Goal: Task Accomplishment & Management: Manage account settings

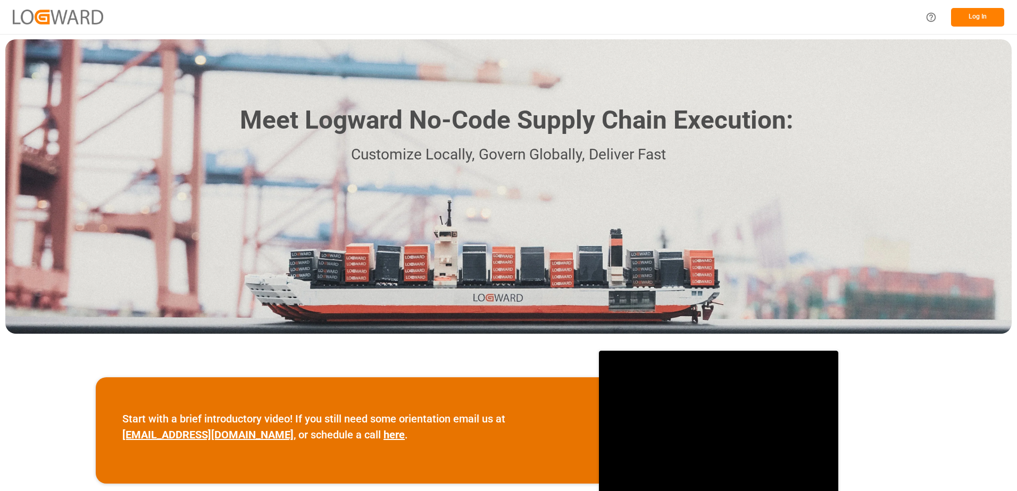
click at [972, 10] on button "Log In" at bounding box center [977, 17] width 53 height 19
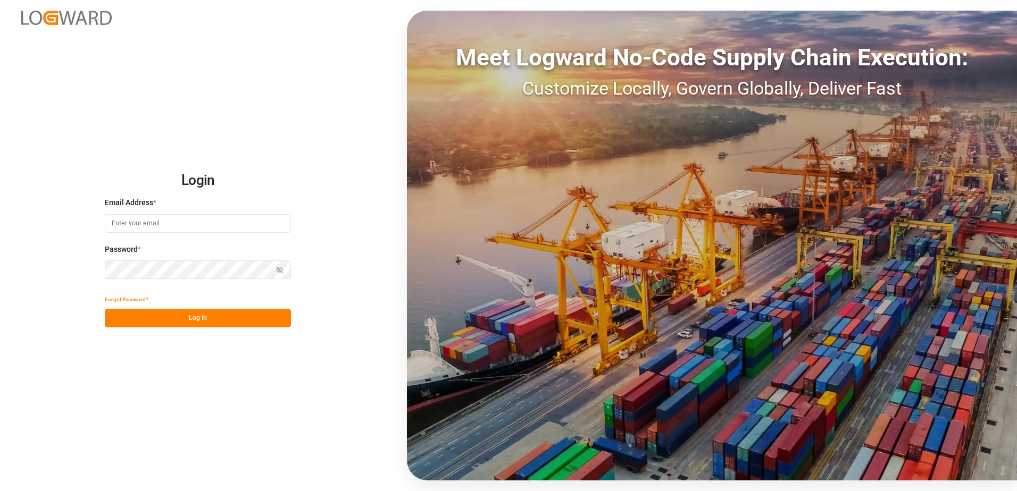
type input "[PERSON_NAME][EMAIL_ADDRESS][PERSON_NAME][DOMAIN_NAME]"
click at [247, 322] on button "Log In" at bounding box center [198, 318] width 186 height 19
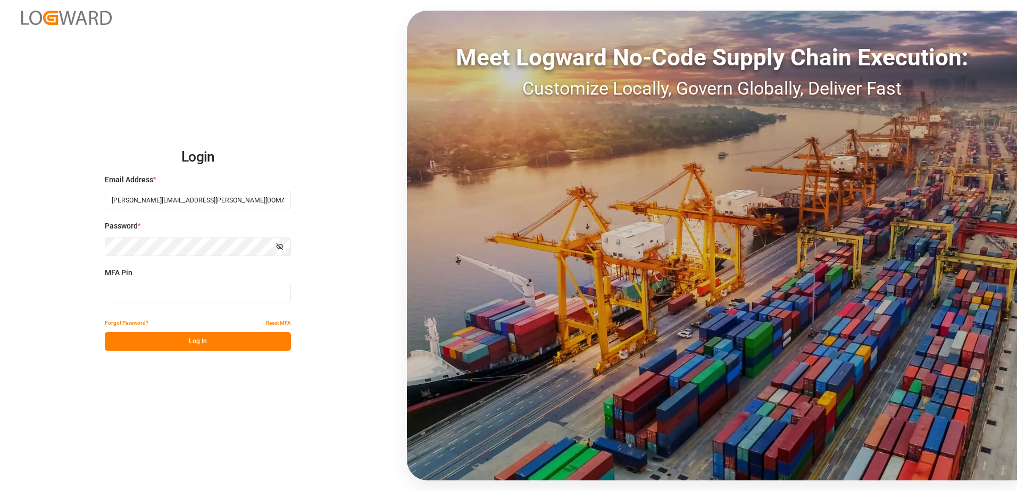
click at [204, 291] on input at bounding box center [198, 293] width 186 height 19
type input "777336"
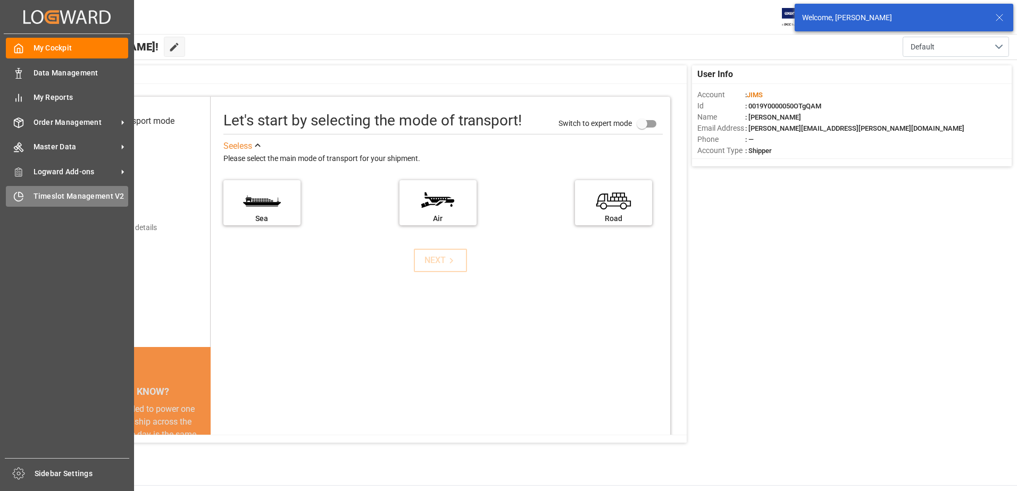
click at [44, 199] on span "Timeslot Management V2" at bounding box center [81, 196] width 95 height 11
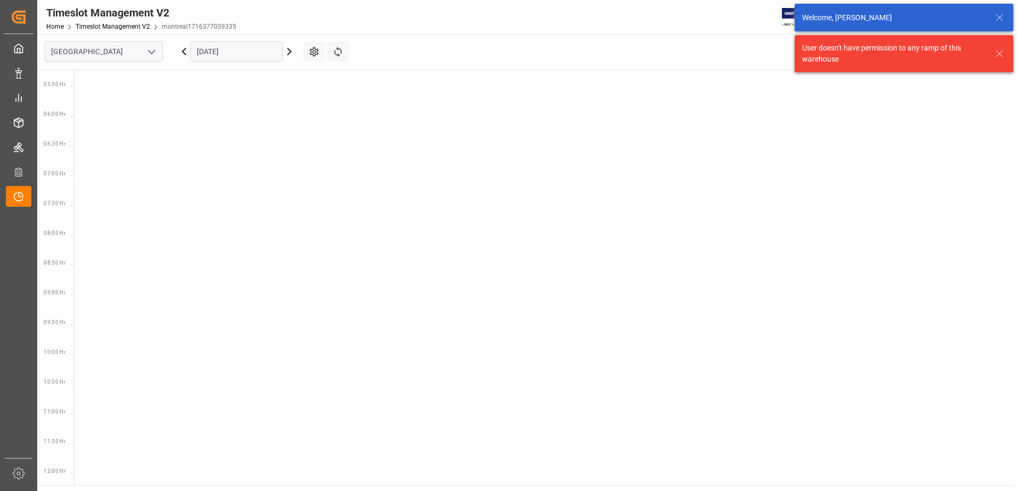
scroll to position [373, 0]
click at [150, 54] on icon "open menu" at bounding box center [151, 52] width 13 height 13
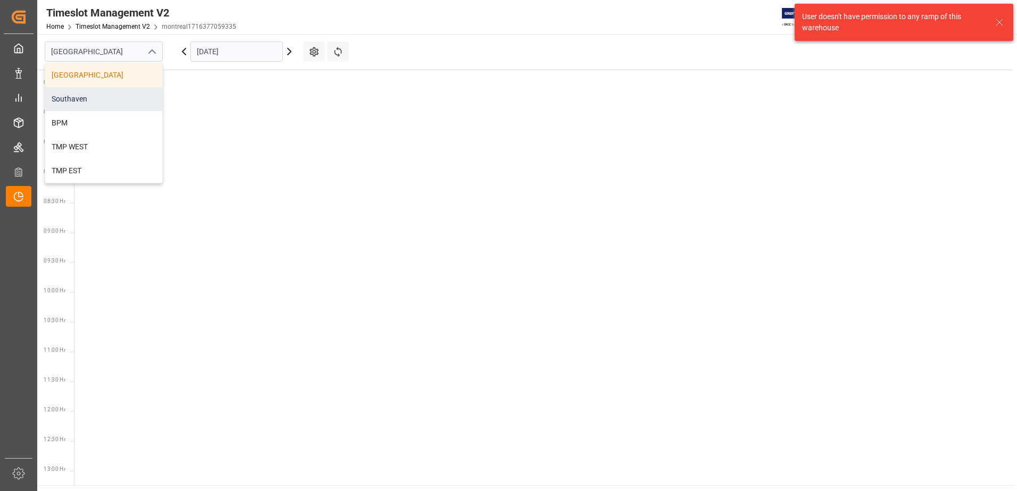
click at [81, 98] on div "Southaven" at bounding box center [103, 99] width 117 height 24
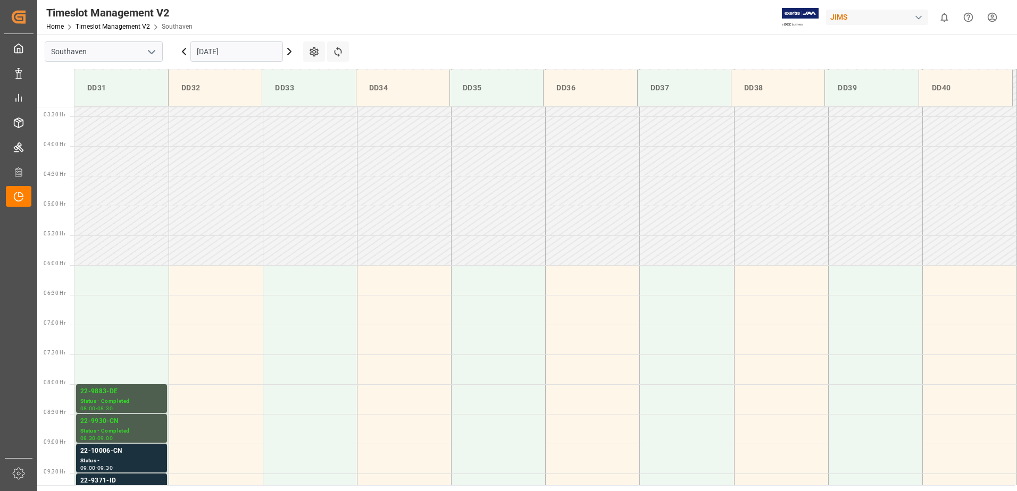
scroll to position [356, 0]
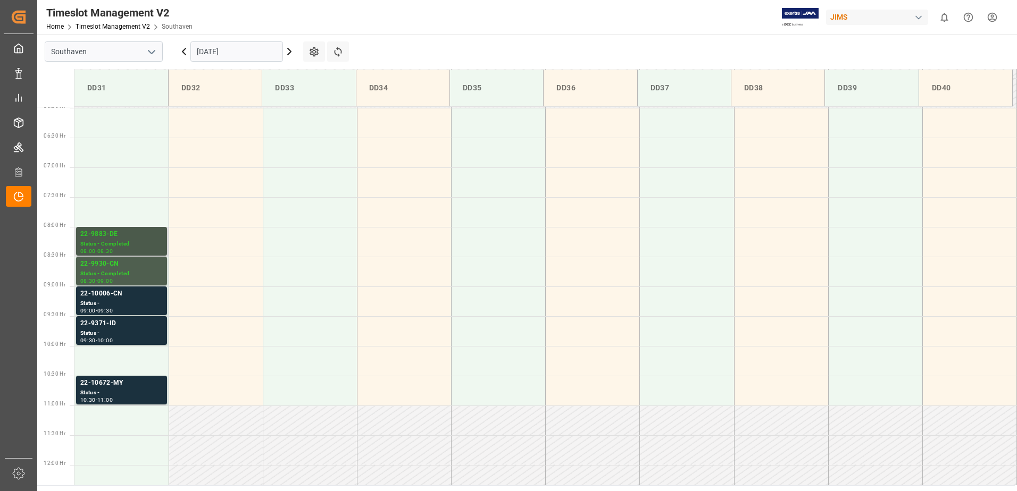
click at [143, 235] on div "22-9883-DE" at bounding box center [121, 234] width 82 height 11
click at [131, 248] on div "Status - Completed" at bounding box center [121, 244] width 82 height 9
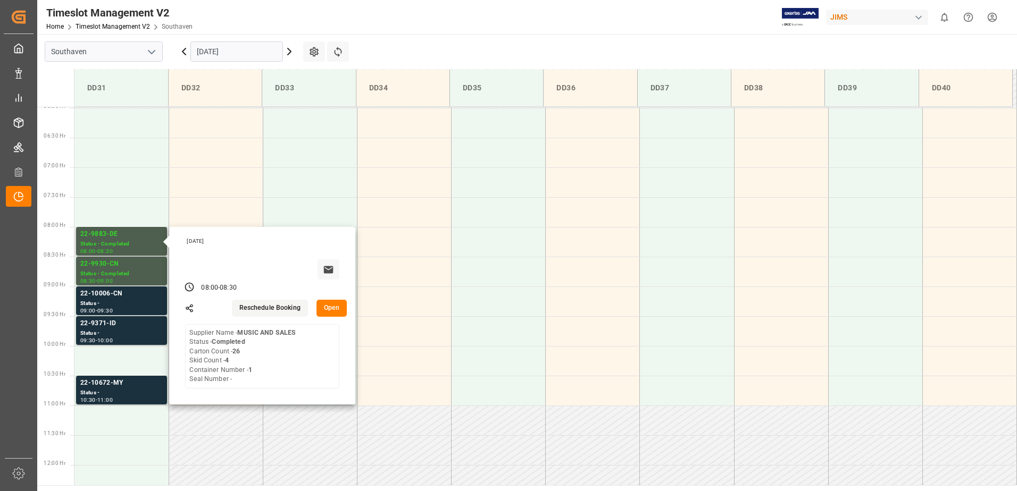
click at [332, 308] on button "Open" at bounding box center [331, 308] width 31 height 17
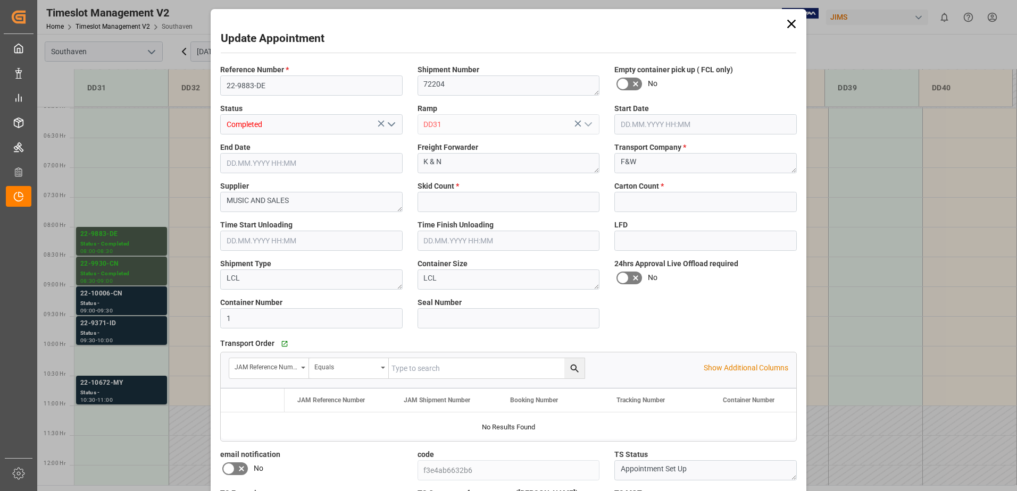
type input "4"
type input "26"
type input "[DATE] 08:00"
type input "[DATE] 08:30"
type input "[DATE] 16:52"
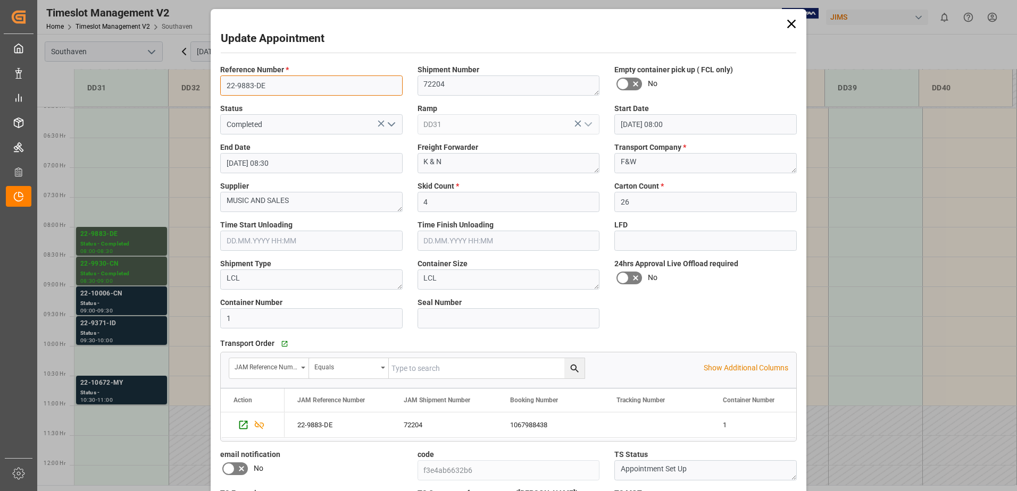
click at [260, 82] on input "22-9883-DE" at bounding box center [311, 86] width 182 height 20
click at [144, 255] on div "Update Appointment Reference Number * 22-9883-DE Shipment Number 72204 Empty co…" at bounding box center [508, 245] width 1017 height 491
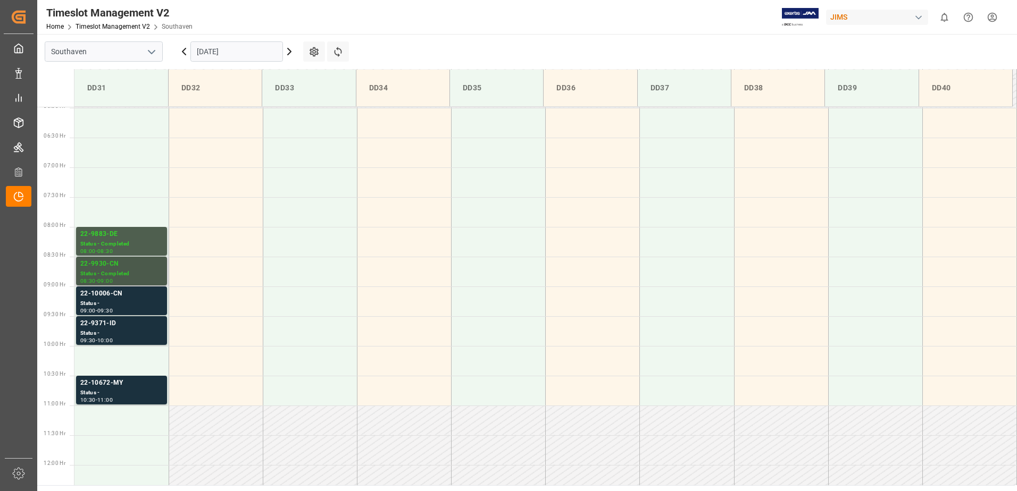
drag, startPoint x: 144, startPoint y: 255, endPoint x: 122, endPoint y: 269, distance: 25.7
click at [122, 269] on div "22-9930-CN Status - Completed 08:30 - 09:00" at bounding box center [121, 271] width 82 height 24
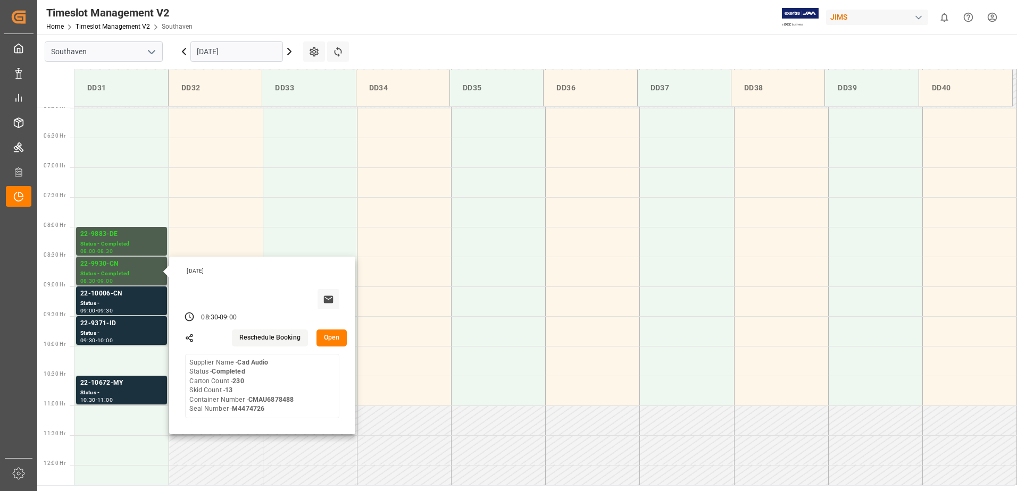
click at [322, 331] on button "Open" at bounding box center [331, 338] width 31 height 17
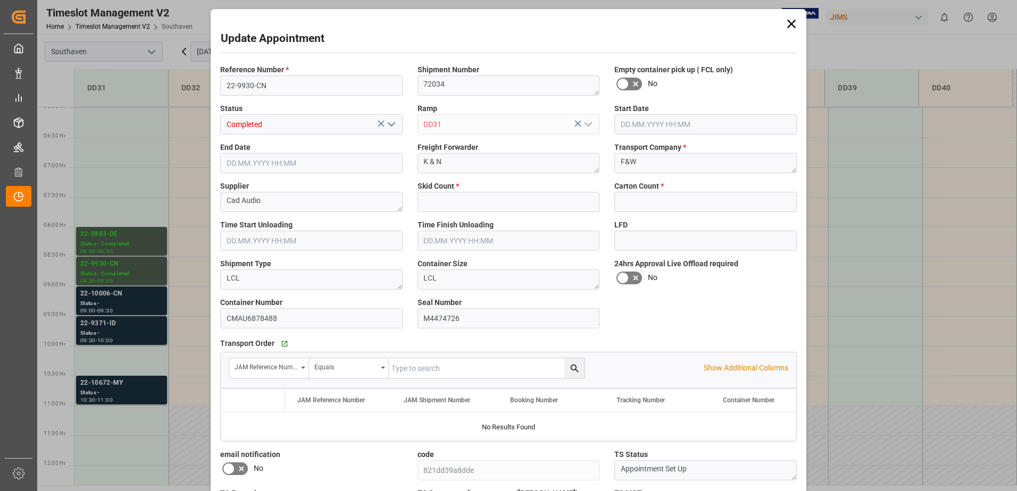
type input "13"
type input "230"
type input "[DATE] 08:30"
type input "[DATE] 09:00"
type input "[DATE] 16:42"
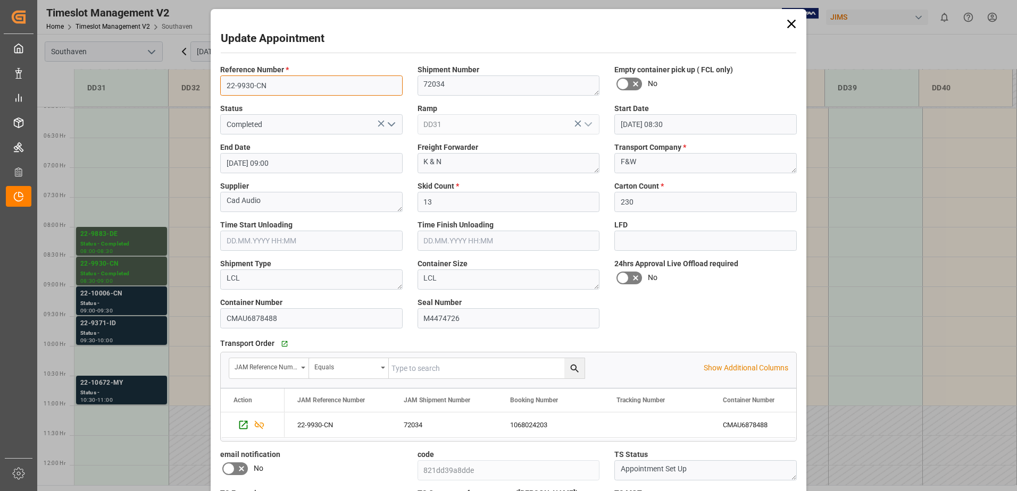
click at [277, 91] on input "22-9930-CN" at bounding box center [311, 86] width 182 height 20
click at [256, 94] on input "22-9930-CN" at bounding box center [311, 86] width 182 height 20
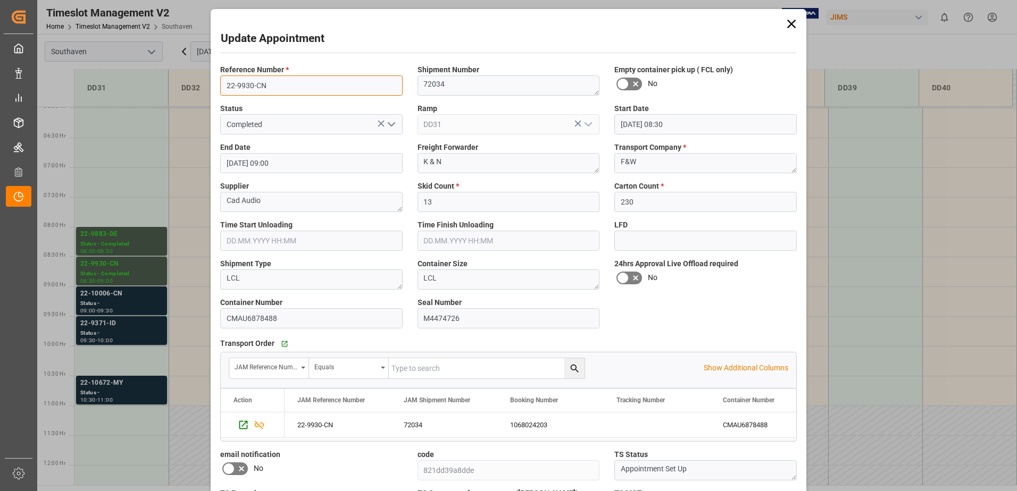
click at [256, 94] on input "22-9930-CN" at bounding box center [311, 86] width 182 height 20
click at [110, 290] on div "Update Appointment Reference Number * 22-9930-CN Shipment Number 72034 Empty co…" at bounding box center [508, 245] width 1017 height 491
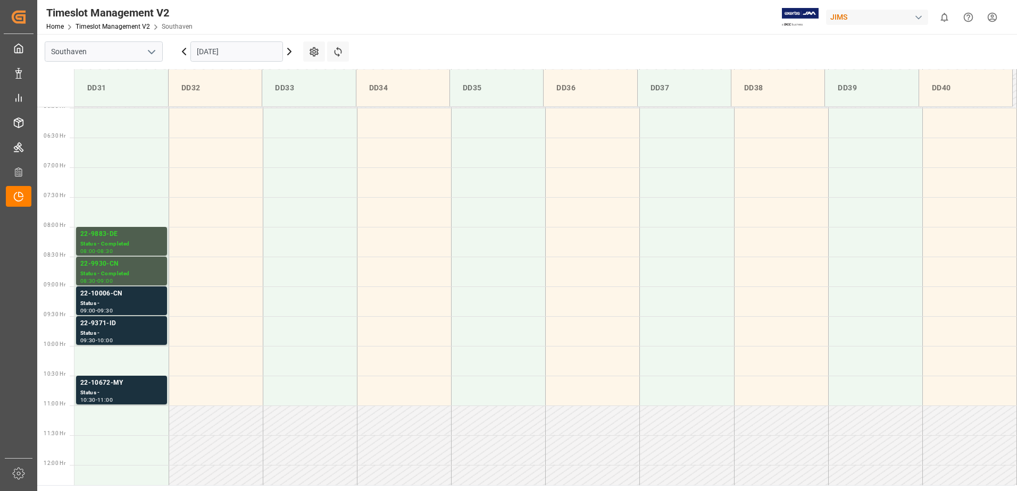
click at [113, 313] on div "09:30" at bounding box center [104, 310] width 15 height 5
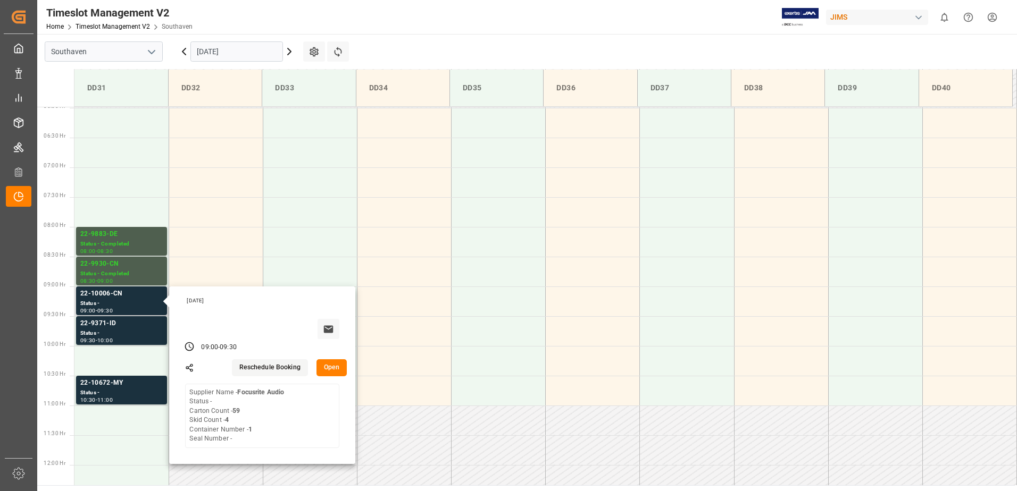
click at [341, 369] on button "Open" at bounding box center [331, 367] width 31 height 17
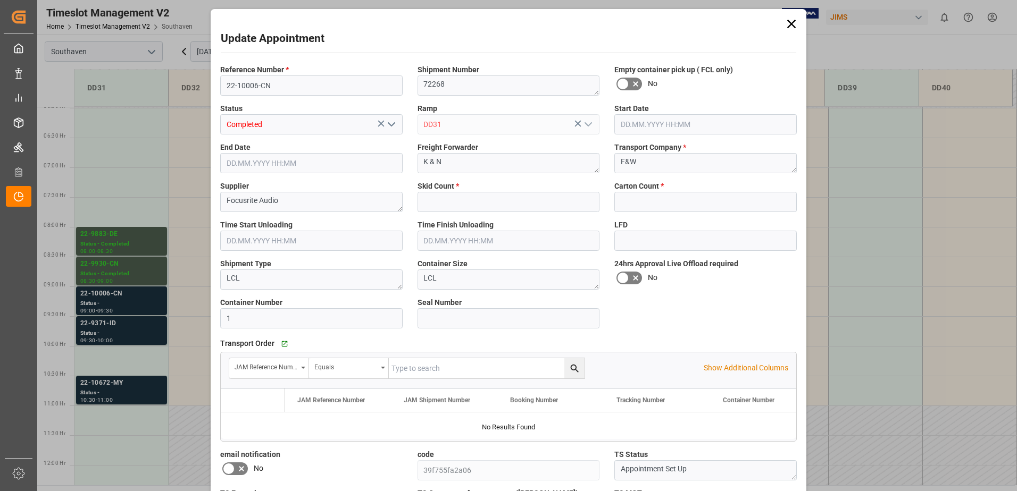
type input "4"
type input "59"
type input "[DATE] 09:00"
type input "[DATE] 09:30"
type input "[DATE] 13:59"
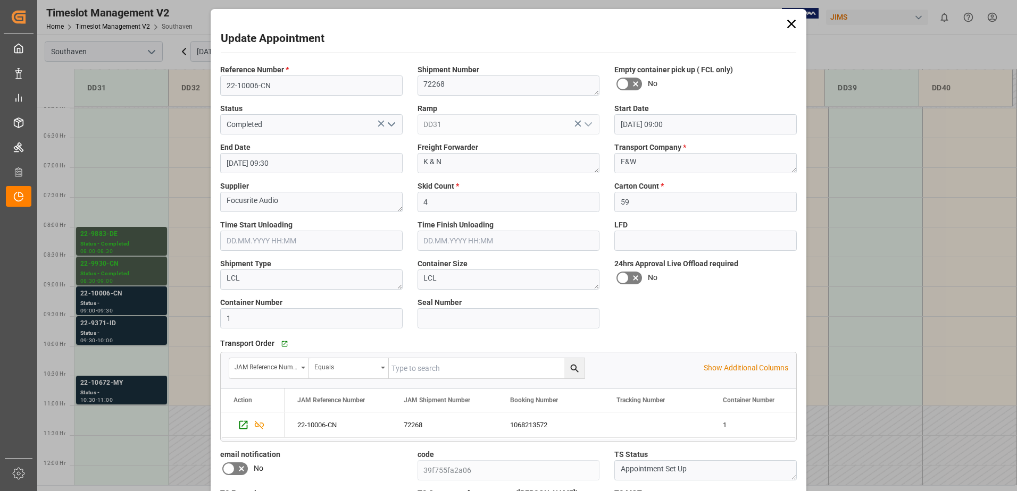
click at [290, 75] on div "Reference Number * 22-10006-CN" at bounding box center [311, 80] width 197 height 39
click at [288, 83] on input "22-10006-CN" at bounding box center [311, 86] width 182 height 20
click at [110, 335] on div "Update Appointment Reference Number * 22-10006-CN Shipment Number 72268 Empty c…" at bounding box center [508, 245] width 1017 height 491
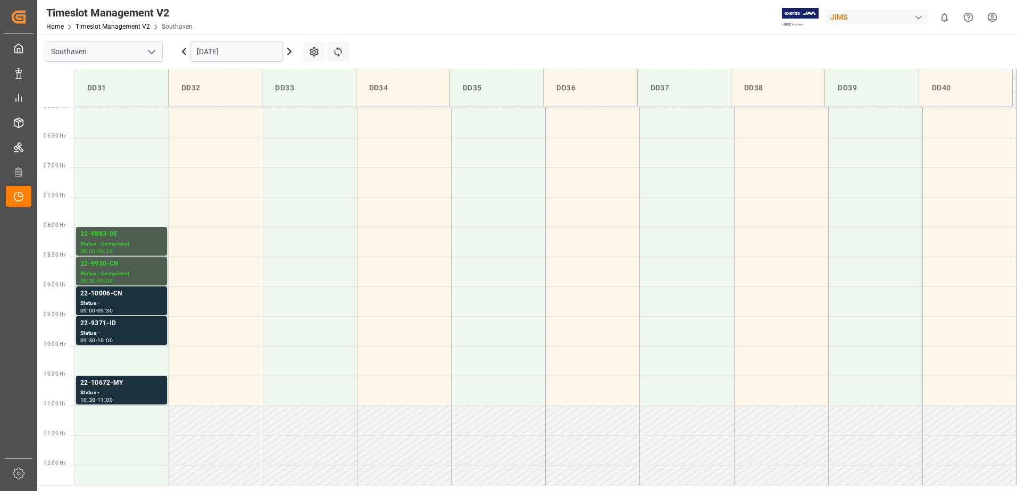
click at [113, 338] on div "10:00" at bounding box center [104, 340] width 15 height 5
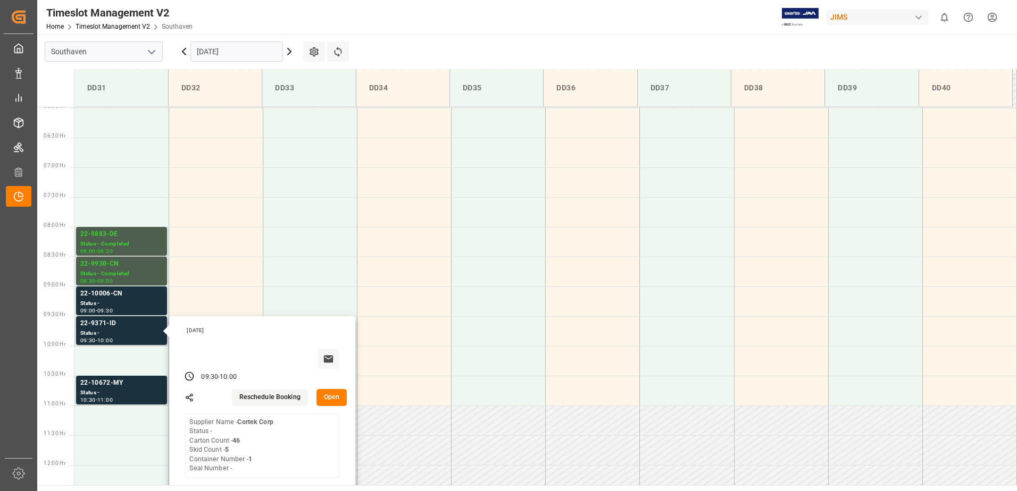
click at [320, 391] on button "Open" at bounding box center [331, 397] width 31 height 17
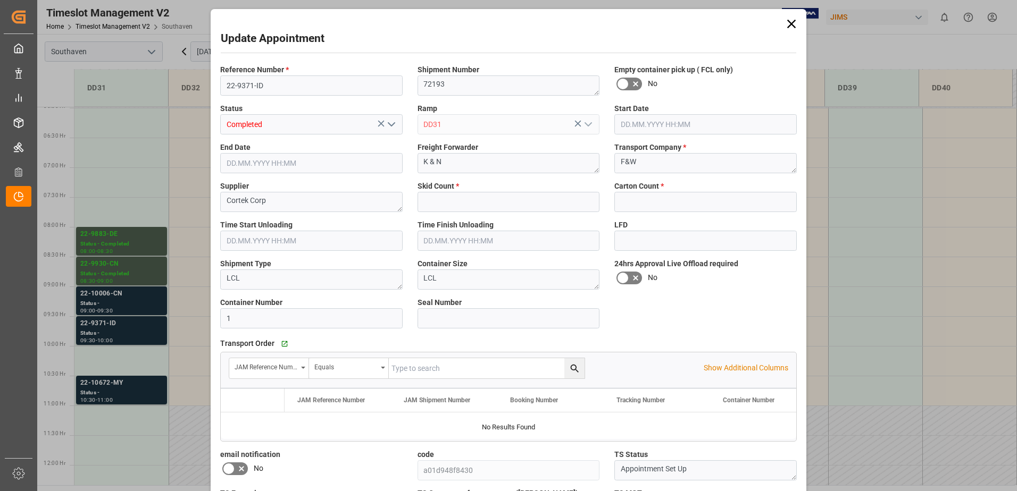
type input "5"
type input "46"
type input "[DATE] 09:30"
type input "[DATE] 10:00"
type input "[DATE] 14:00"
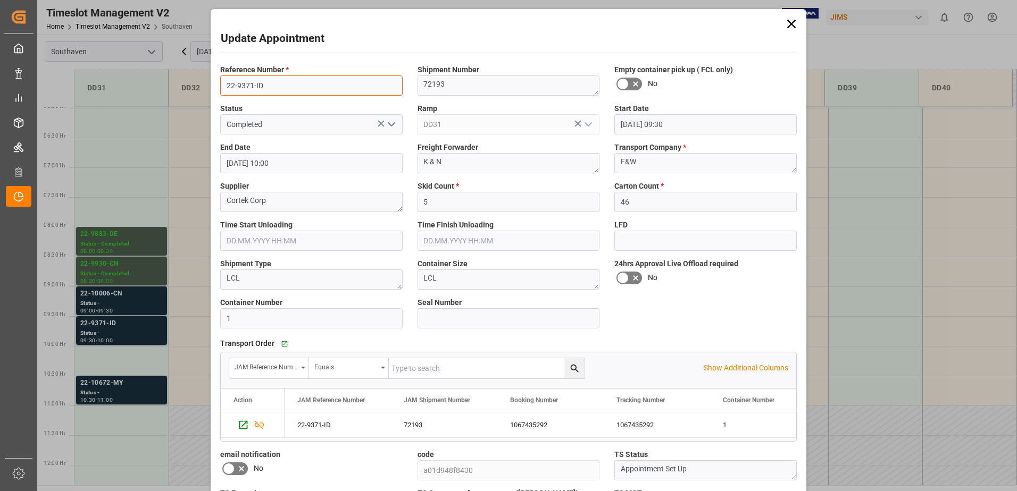
click at [282, 85] on input "22-9371-ID" at bounding box center [311, 86] width 182 height 20
click at [114, 391] on div "Update Appointment Reference Number * 22-9371-ID Shipment Number 72193 Empty co…" at bounding box center [508, 245] width 1017 height 491
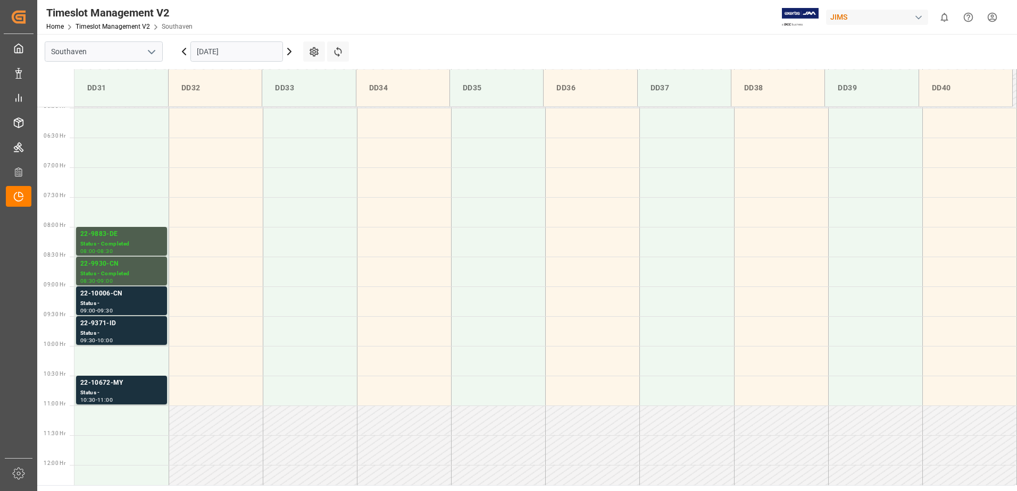
click at [119, 396] on div "Status -" at bounding box center [121, 393] width 82 height 9
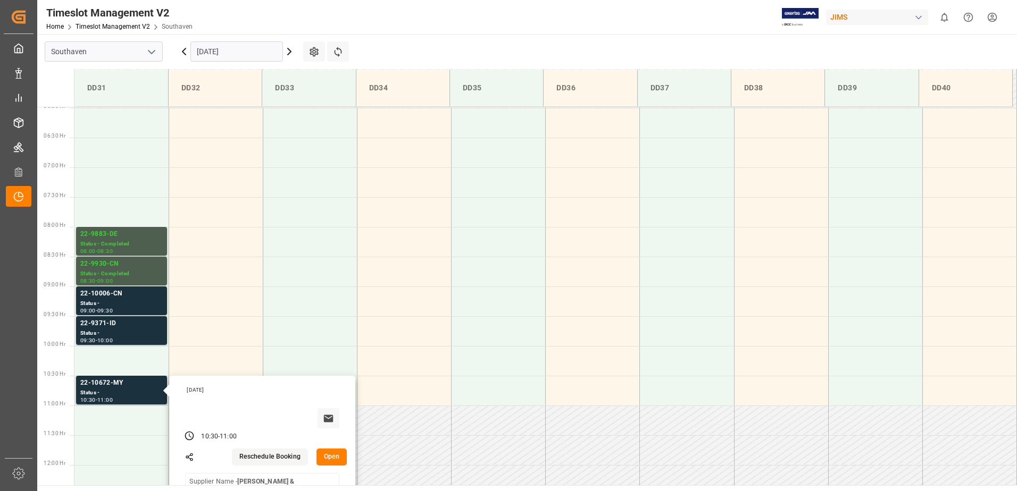
click at [324, 461] on button "Open" at bounding box center [331, 457] width 31 height 17
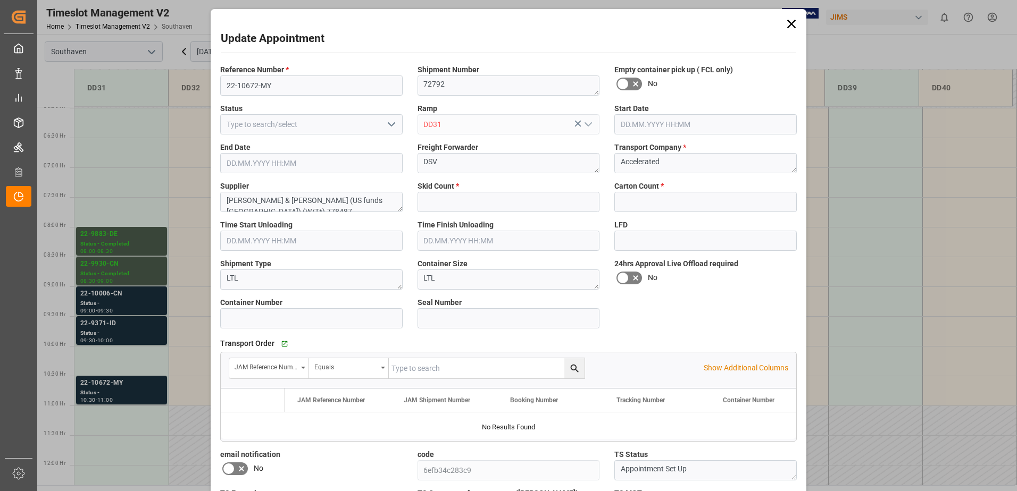
type input "0"
type input "150"
type input "[DATE] 10:30"
type input "[DATE] 11:00"
type input "[DATE] 14:14"
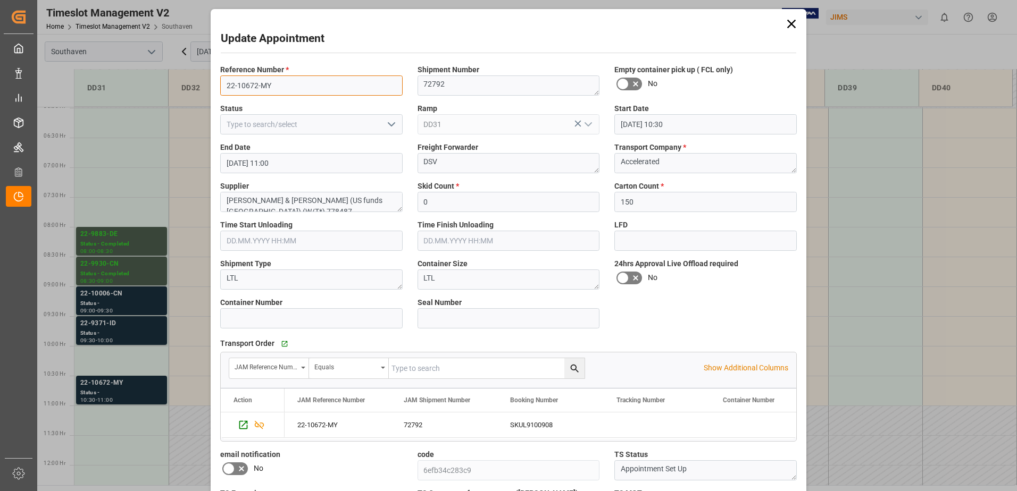
click at [280, 80] on input "22-10672-MY" at bounding box center [311, 86] width 182 height 20
click at [791, 26] on icon at bounding box center [791, 24] width 9 height 9
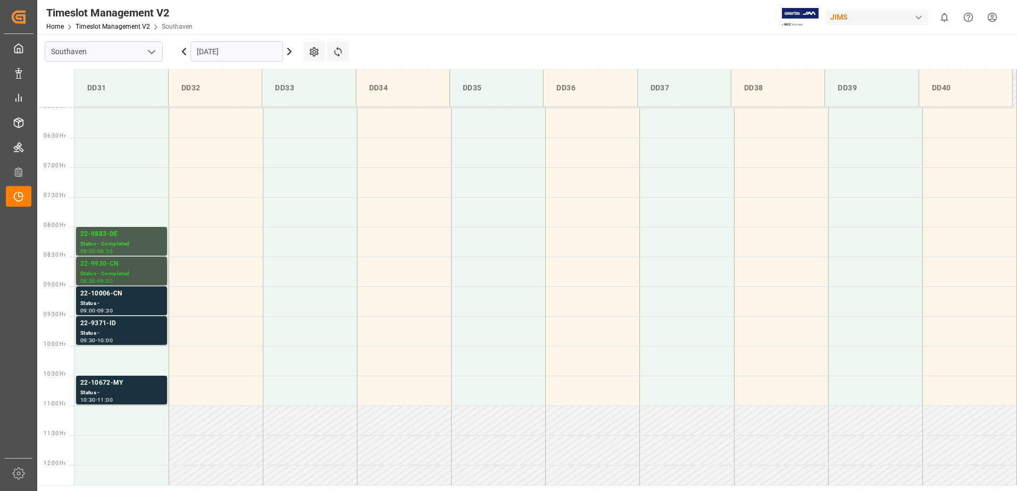
click at [116, 266] on div "22-9930-CN" at bounding box center [121, 264] width 82 height 11
